Goal: Register for event/course

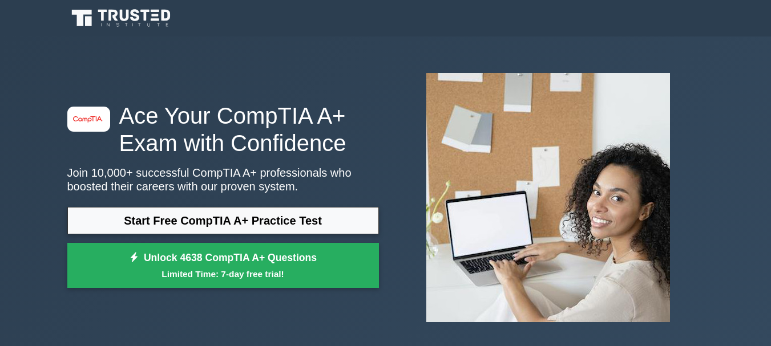
scroll to position [414, 0]
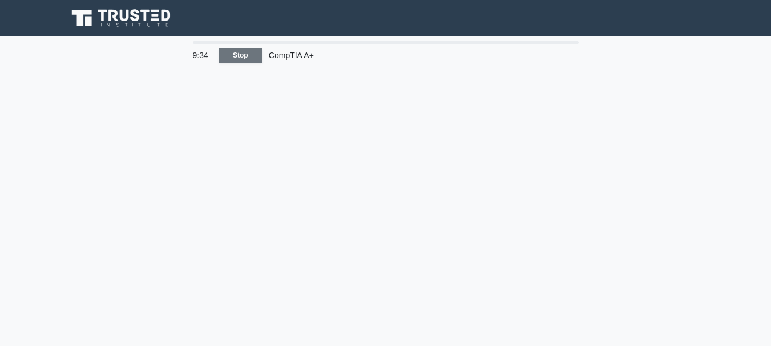
click at [240, 51] on link "Stop" at bounding box center [240, 56] width 43 height 14
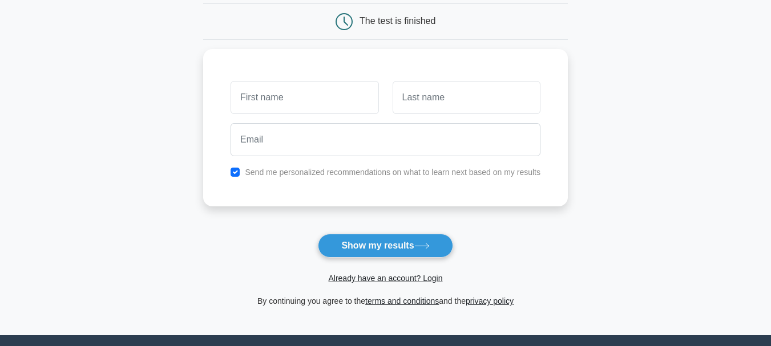
scroll to position [111, 0]
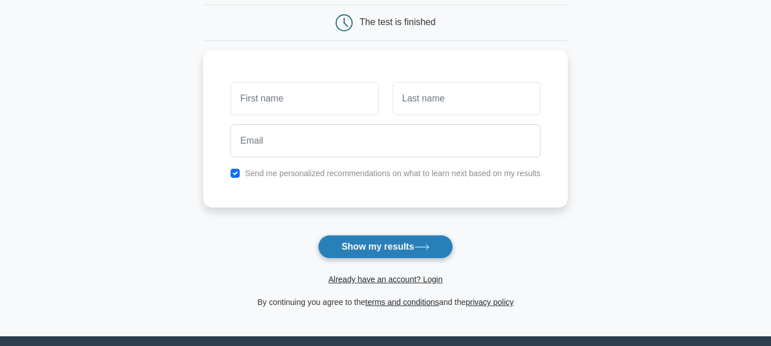
click at [428, 247] on icon at bounding box center [421, 247] width 15 height 6
